Goal: Task Accomplishment & Management: Manage account settings

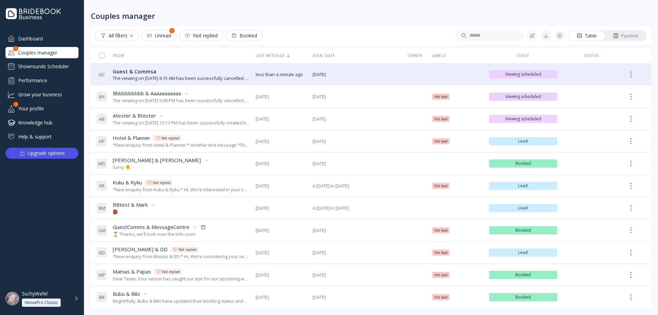
click at [35, 38] on div "Dashboard" at bounding box center [41, 38] width 73 height 11
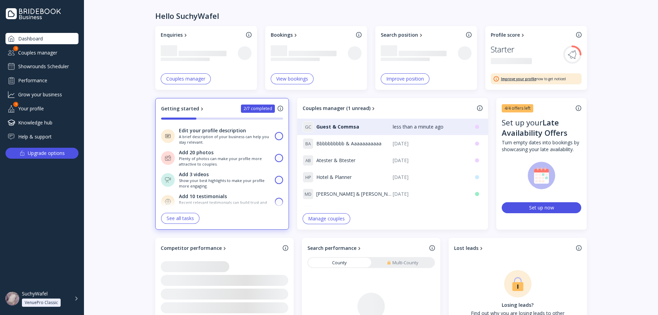
click at [48, 109] on div "Your profile" at bounding box center [41, 108] width 73 height 11
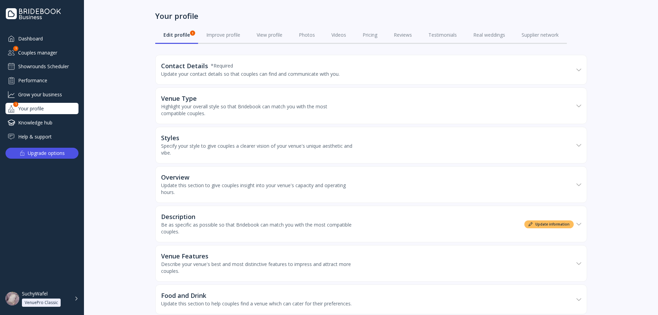
click at [50, 68] on div "Showrounds Scheduler" at bounding box center [41, 66] width 73 height 11
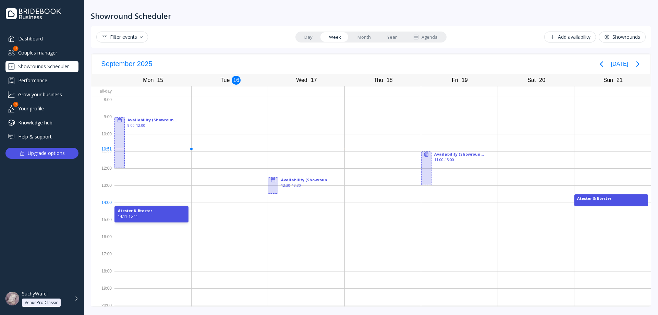
click at [168, 214] on div "14:11 - 15:11" at bounding box center [151, 216] width 67 height 5
